Goal: Information Seeking & Learning: Learn about a topic

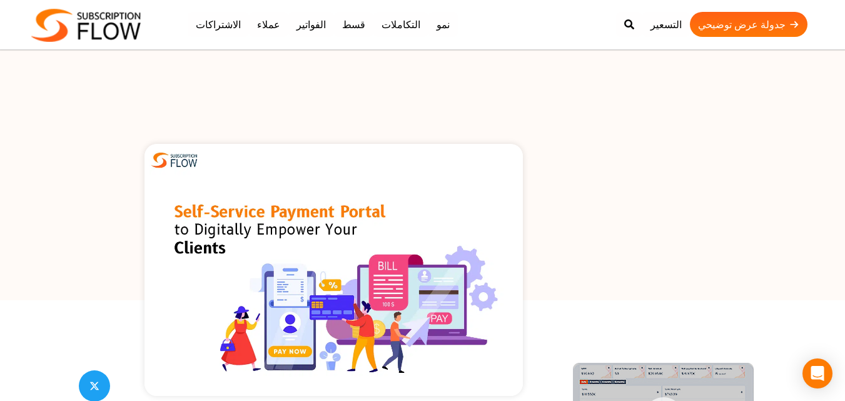
click at [507, 93] on div at bounding box center [422, 175] width 845 height 250
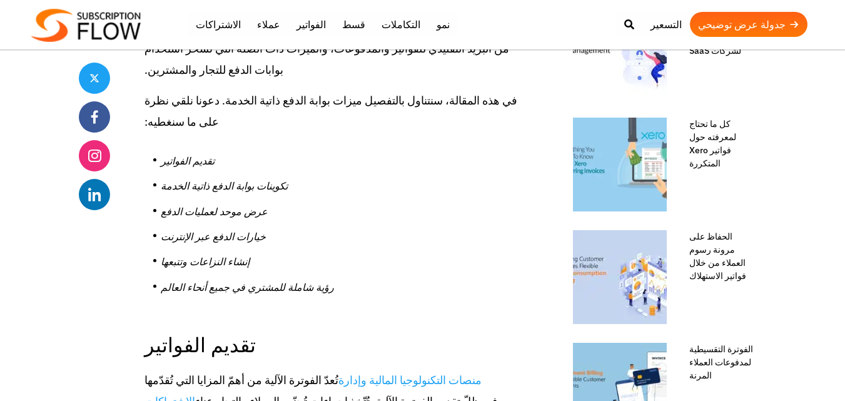
scroll to position [667, 0]
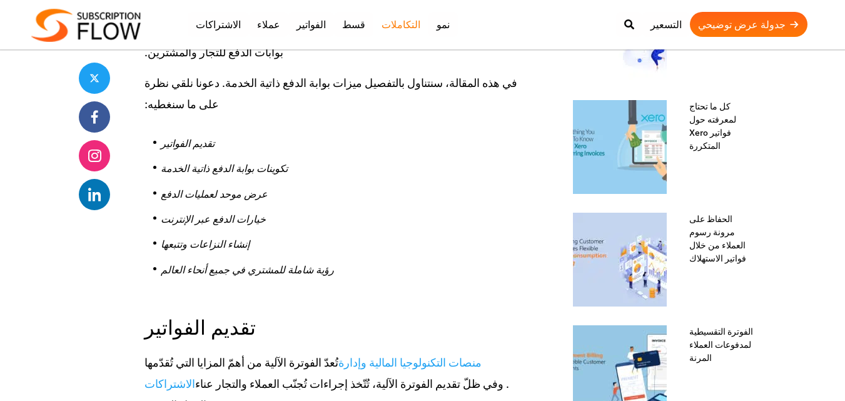
click at [393, 27] on font "التكاملات" at bounding box center [400, 24] width 39 height 13
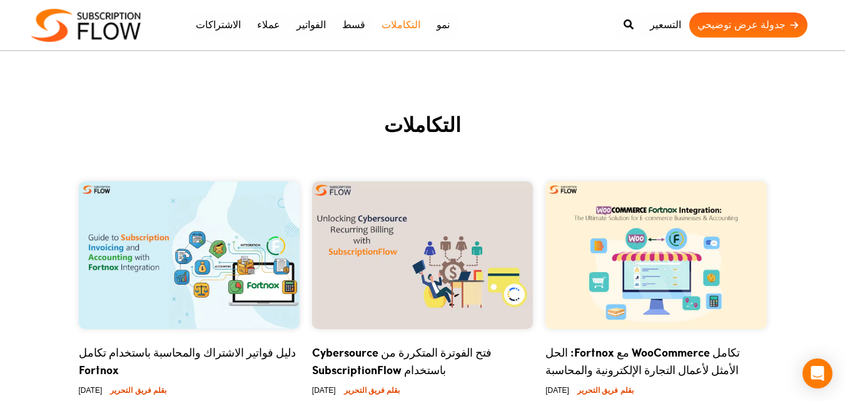
scroll to position [167, 0]
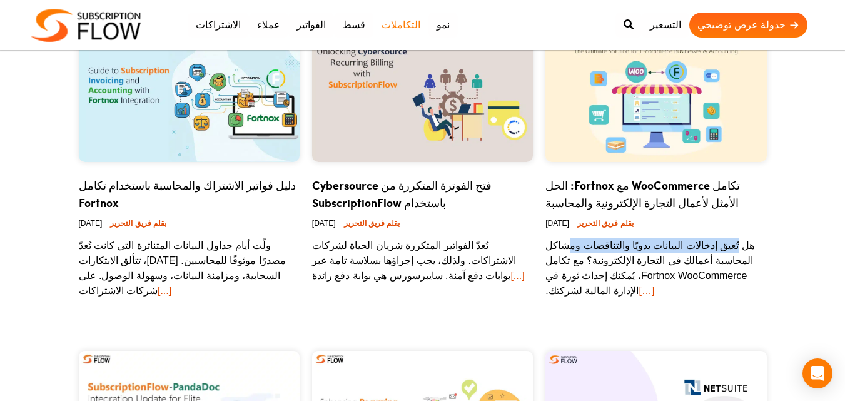
drag, startPoint x: 728, startPoint y: 250, endPoint x: 566, endPoint y: 253, distance: 162.0
click at [567, 253] on p "هل تُعيق إدخالات البيانات يدويًا والتناقضات ومشاكل المحاسبة أعمالك في التجارة ا…" at bounding box center [655, 268] width 221 height 60
click at [566, 253] on p "هل تُعيق إدخالات البيانات يدويًا والتناقضات ومشاكل المحاسبة أعمالك في التجارة ا…" at bounding box center [655, 268] width 221 height 60
drag, startPoint x: 657, startPoint y: 256, endPoint x: 595, endPoint y: 258, distance: 62.6
click at [595, 258] on font "هل تُعيق إدخالات البيانات يدويًا والتناقضات ومشاكل المحاسبة أعمالك في التجارة ا…" at bounding box center [649, 268] width 209 height 56
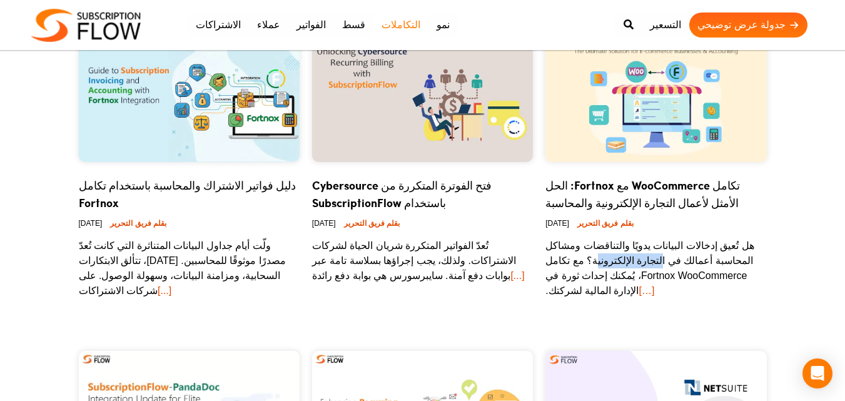
click at [593, 258] on font "هل تُعيق إدخالات البيانات يدويًا والتناقضات ومشاكل المحاسبة أعمالك في التجارة ا…" at bounding box center [649, 268] width 209 height 56
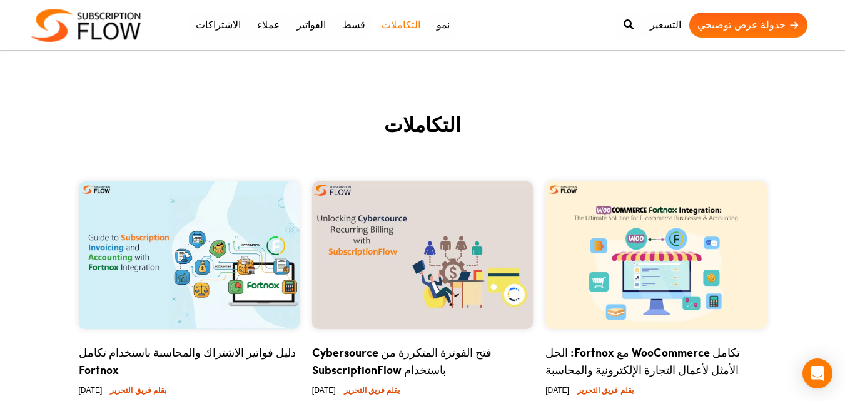
click at [632, 223] on img at bounding box center [655, 255] width 221 height 148
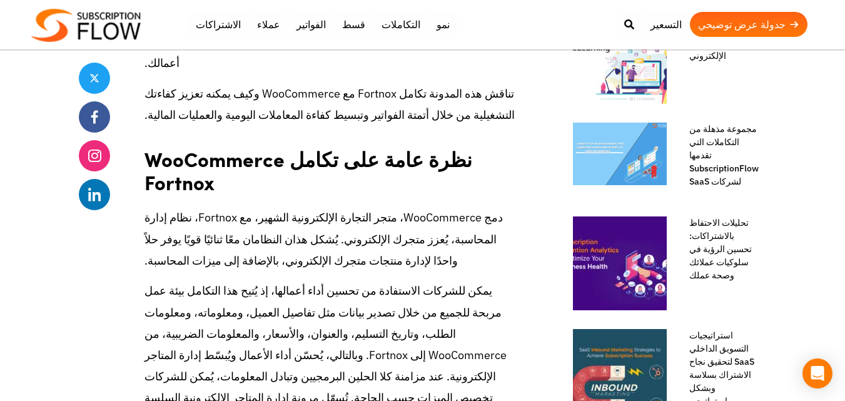
scroll to position [667, 0]
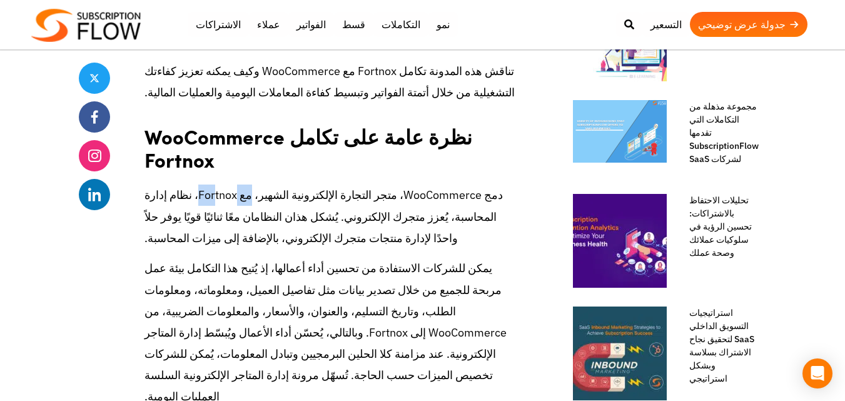
drag, startPoint x: 249, startPoint y: 143, endPoint x: 208, endPoint y: 143, distance: 41.3
click at [208, 188] on font "دمج WooCommerce، متجر التجارة الإلكترونية الشهير، مع Fortnox، نظام إدارة المحاس…" at bounding box center [323, 216] width 358 height 57
drag, startPoint x: 478, startPoint y: 167, endPoint x: 386, endPoint y: 167, distance: 92.5
click at [386, 188] on font "دمج WooCommerce، متجر التجارة الإلكترونية الشهير، مع Fortnox، نظام إدارة المحاس…" at bounding box center [323, 216] width 358 height 57
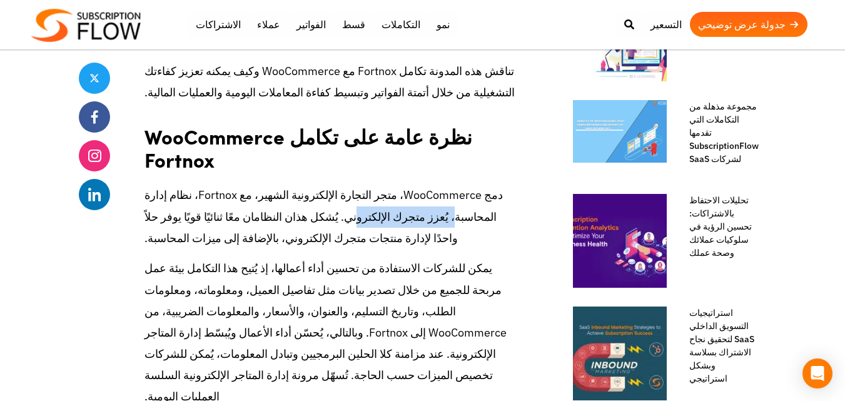
click at [386, 188] on font "دمج WooCommerce، متجر التجارة الإلكترونية الشهير، مع Fortnox، نظام إدارة المحاس…" at bounding box center [323, 216] width 358 height 57
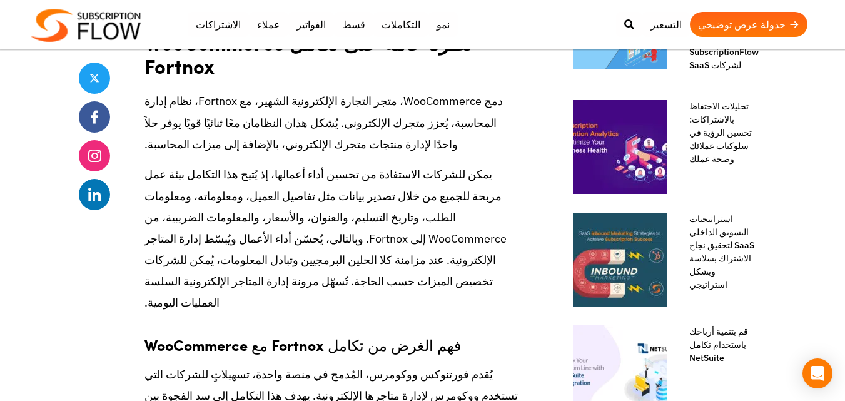
scroll to position [834, 0]
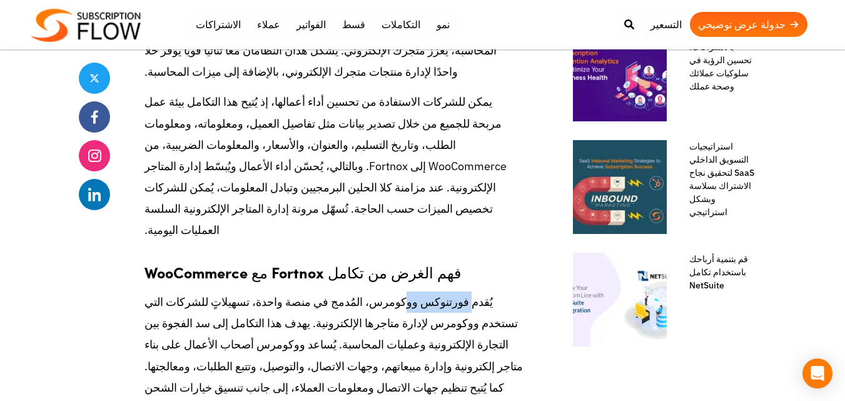
drag, startPoint x: 465, startPoint y: 230, endPoint x: 393, endPoint y: 234, distance: 72.7
click at [393, 295] on font "يُقدم فورتنوكس ووكومرس، المُدمج في منصة واحدة، تسهيلاتٍ للشركات التي تستخدم ووك…" at bounding box center [333, 366] width 378 height 143
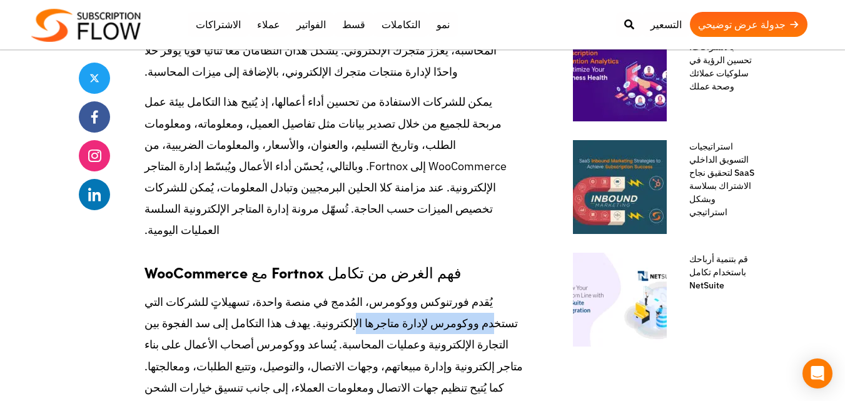
drag, startPoint x: 471, startPoint y: 255, endPoint x: 345, endPoint y: 255, distance: 126.3
click at [347, 295] on font "يُقدم فورتنوكس ووكومرس، المُدمج في منصة واحدة، تسهيلاتٍ للشركات التي تستخدم ووك…" at bounding box center [333, 366] width 378 height 143
click at [343, 295] on font "يُقدم فورتنوكس ووكومرس، المُدمج في منصة واحدة، تسهيلاتٍ للشركات التي تستخدم ووك…" at bounding box center [333, 366] width 378 height 143
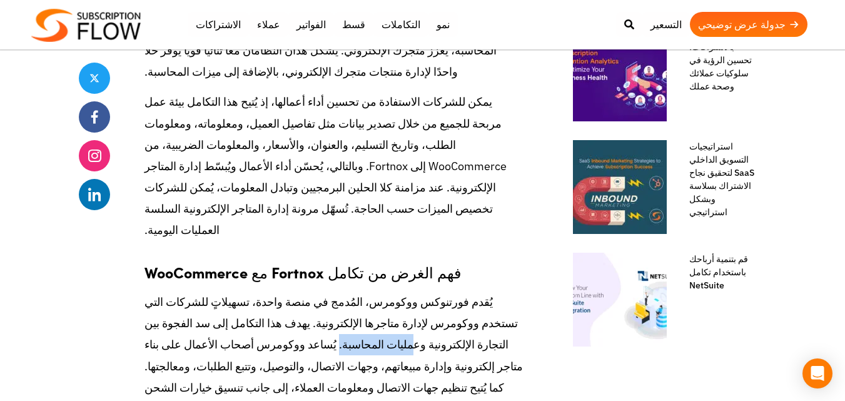
drag, startPoint x: 385, startPoint y: 272, endPoint x: 331, endPoint y: 272, distance: 53.8
click at [331, 295] on font "يُقدم فورتنوكس ووكومرس، المُدمج في منصة واحدة، تسهيلاتٍ للشركات التي تستخدم ووك…" at bounding box center [333, 366] width 378 height 143
drag, startPoint x: 296, startPoint y: 272, endPoint x: 211, endPoint y: 272, distance: 85.7
click at [211, 295] on font "يُقدم فورتنوكس ووكومرس، المُدمج في منصة واحدة، تسهيلاتٍ للشركات التي تستخدم ووك…" at bounding box center [333, 366] width 378 height 143
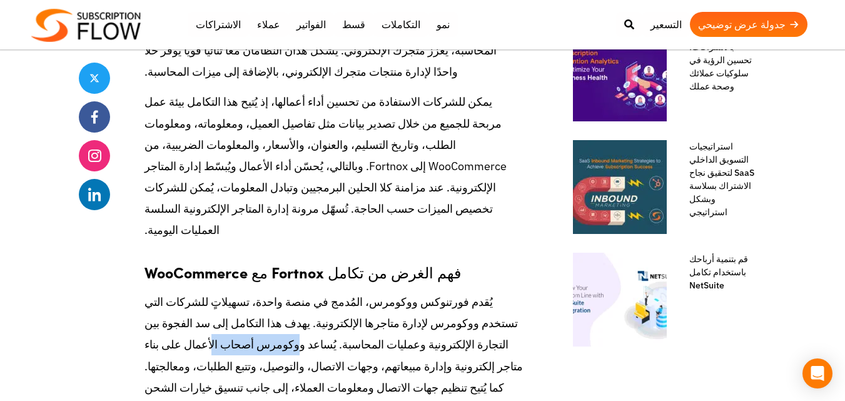
click at [211, 295] on font "يُقدم فورتنوكس ووكومرس، المُدمج في منصة واحدة، تسهيلاتٍ للشركات التي تستخدم ووك…" at bounding box center [333, 366] width 378 height 143
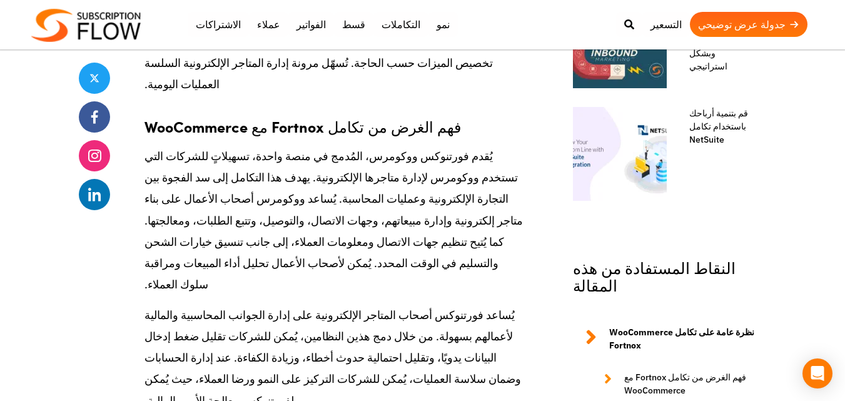
scroll to position [1001, 0]
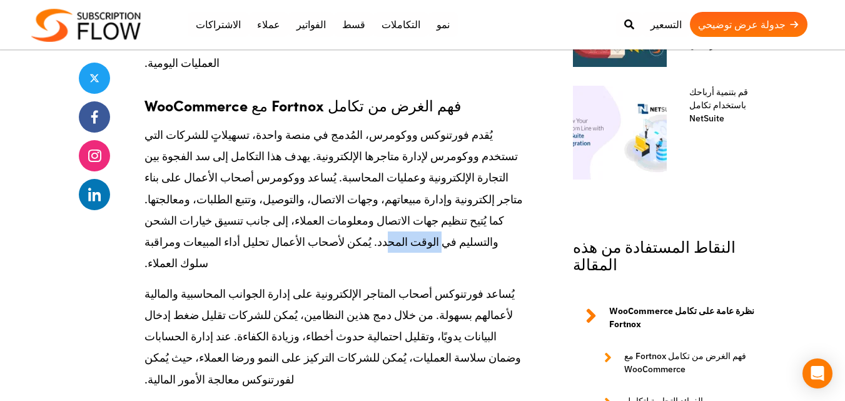
drag, startPoint x: 403, startPoint y: 177, endPoint x: 351, endPoint y: 177, distance: 51.3
click at [353, 177] on p "يُقدم فورتنوكس ووكومرس، المُدمج في منصة واحدة، تسهيلاتٍ للشركات التي تستخدم ووك…" at bounding box center [333, 198] width 378 height 149
click at [351, 177] on p "يُقدم فورتنوكس ووكومرس، المُدمج في منصة واحدة، تسهيلاتٍ للشركات التي تستخدم ووك…" at bounding box center [333, 198] width 378 height 149
drag, startPoint x: 252, startPoint y: 173, endPoint x: 191, endPoint y: 177, distance: 60.8
click at [191, 177] on p "يُقدم فورتنوكس ووكومرس، المُدمج في منصة واحدة، تسهيلاتٍ للشركات التي تستخدم ووك…" at bounding box center [333, 198] width 378 height 149
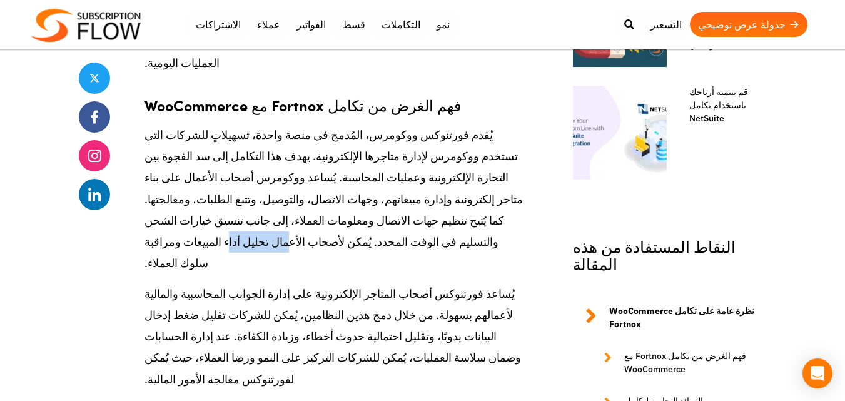
click at [191, 177] on p "يُقدم فورتنوكس ووكومرس، المُدمج في منصة واحدة، تسهيلاتٍ للشركات التي تستخدم ووك…" at bounding box center [333, 198] width 378 height 149
drag, startPoint x: 203, startPoint y: 171, endPoint x: 134, endPoint y: 175, distance: 68.9
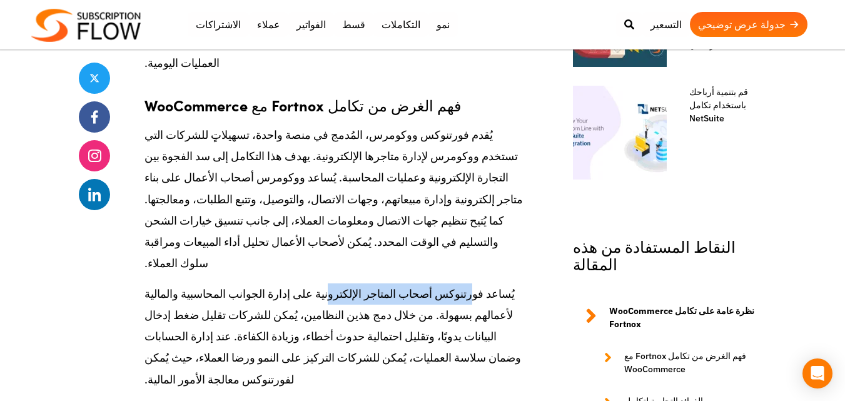
drag, startPoint x: 442, startPoint y: 225, endPoint x: 327, endPoint y: 225, distance: 115.1
click at [327, 286] on font "يُساعد فورتنوكس أصحاب المتاجر الإلكترونية على إدارة الجوانب المحاسبية والمالية …" at bounding box center [332, 336] width 376 height 100
click at [326, 286] on font "يُساعد فورتنوكس أصحاب المتاجر الإلكترونية على إدارة الجوانب المحاسبية والمالية …" at bounding box center [332, 336] width 376 height 100
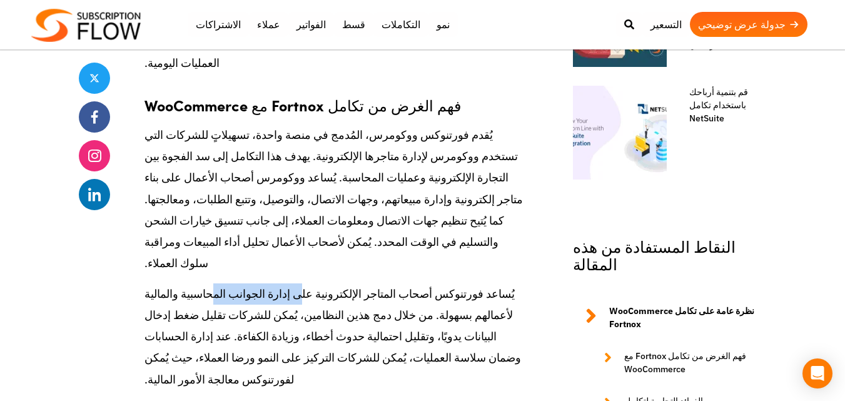
drag, startPoint x: 298, startPoint y: 223, endPoint x: 207, endPoint y: 223, distance: 90.7
click at [208, 286] on font "يُساعد فورتنوكس أصحاب المتاجر الإلكترونية على إدارة الجوانب المحاسبية والمالية …" at bounding box center [332, 336] width 376 height 100
click at [206, 286] on font "يُساعد فورتنوكس أصحاب المتاجر الإلكترونية على إدارة الجوانب المحاسبية والمالية …" at bounding box center [332, 336] width 376 height 100
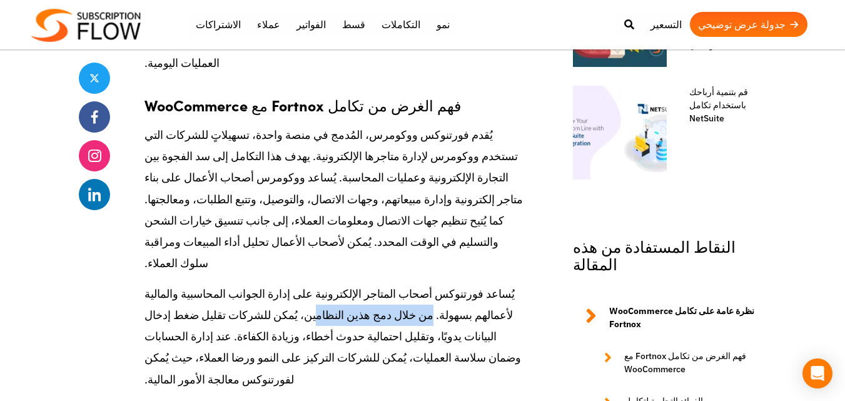
drag, startPoint x: 409, startPoint y: 246, endPoint x: 306, endPoint y: 246, distance: 102.6
click at [306, 286] on font "يُساعد فورتنوكس أصحاب المتاجر الإلكترونية على إدارة الجوانب المحاسبية والمالية …" at bounding box center [332, 336] width 376 height 100
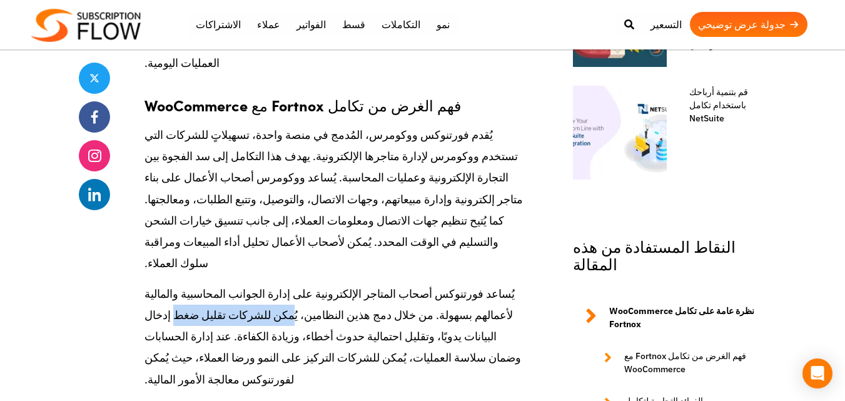
drag, startPoint x: 291, startPoint y: 239, endPoint x: 161, endPoint y: 243, distance: 129.5
click at [164, 286] on font "يُساعد فورتنوكس أصحاب المتاجر الإلكترونية على إدارة الجوانب المحاسبية والمالية …" at bounding box center [332, 336] width 376 height 100
click at [161, 286] on font "يُساعد فورتنوكس أصحاب المتاجر الإلكترونية على إدارة الجوانب المحاسبية والمالية …" at bounding box center [332, 336] width 376 height 100
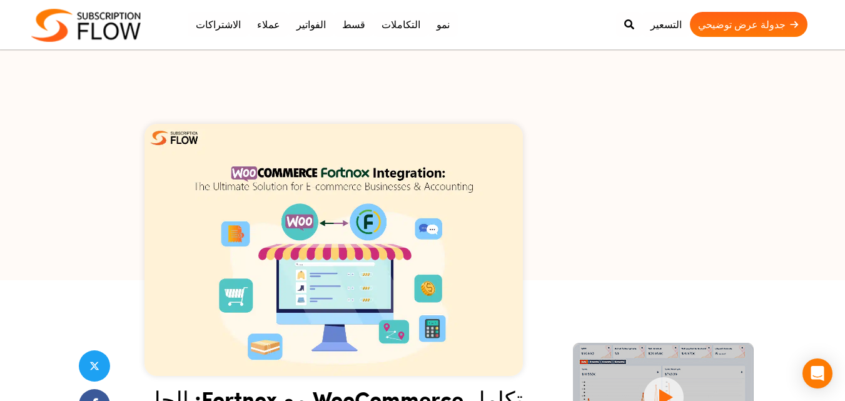
scroll to position [0, 0]
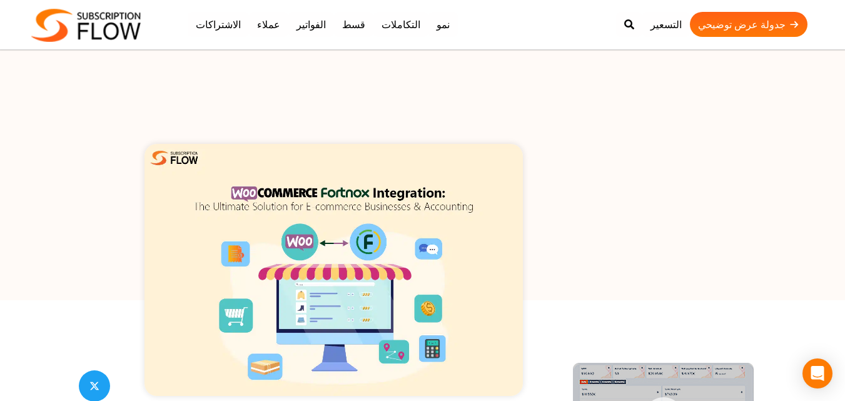
click at [94, 36] on img at bounding box center [85, 25] width 109 height 33
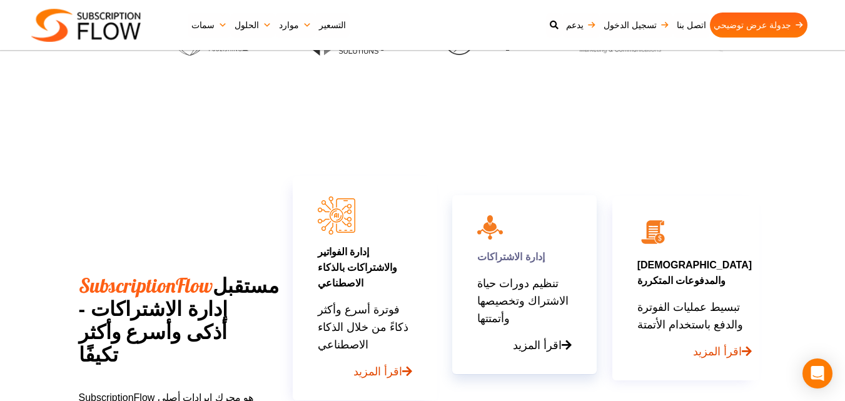
scroll to position [667, 0]
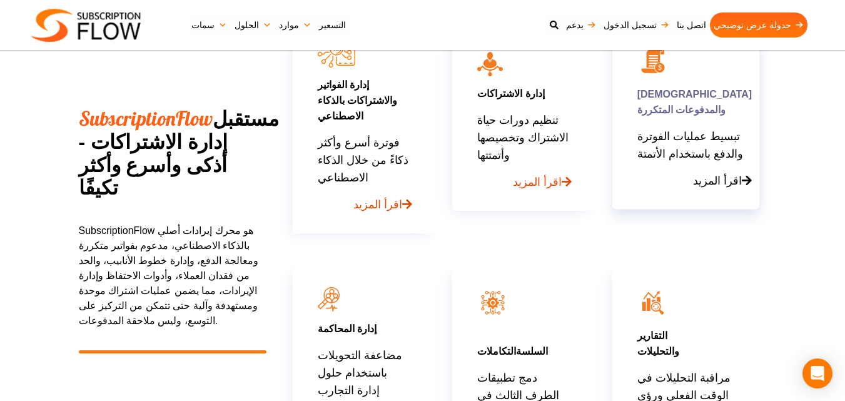
click at [656, 150] on font "تبسيط عمليات الفوترة والدفع باستخدام الأتمتة" at bounding box center [690, 145] width 106 height 30
click at [713, 189] on link "اقرأ المزيد" at bounding box center [694, 176] width 114 height 27
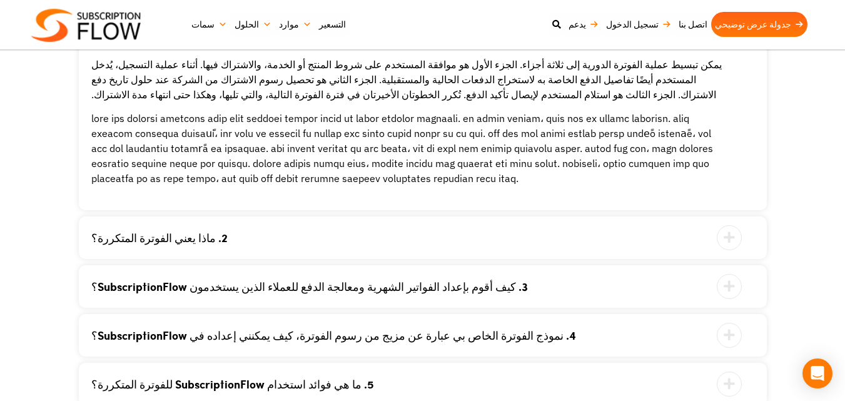
scroll to position [2413, 0]
